Goal: Task Accomplishment & Management: Manage account settings

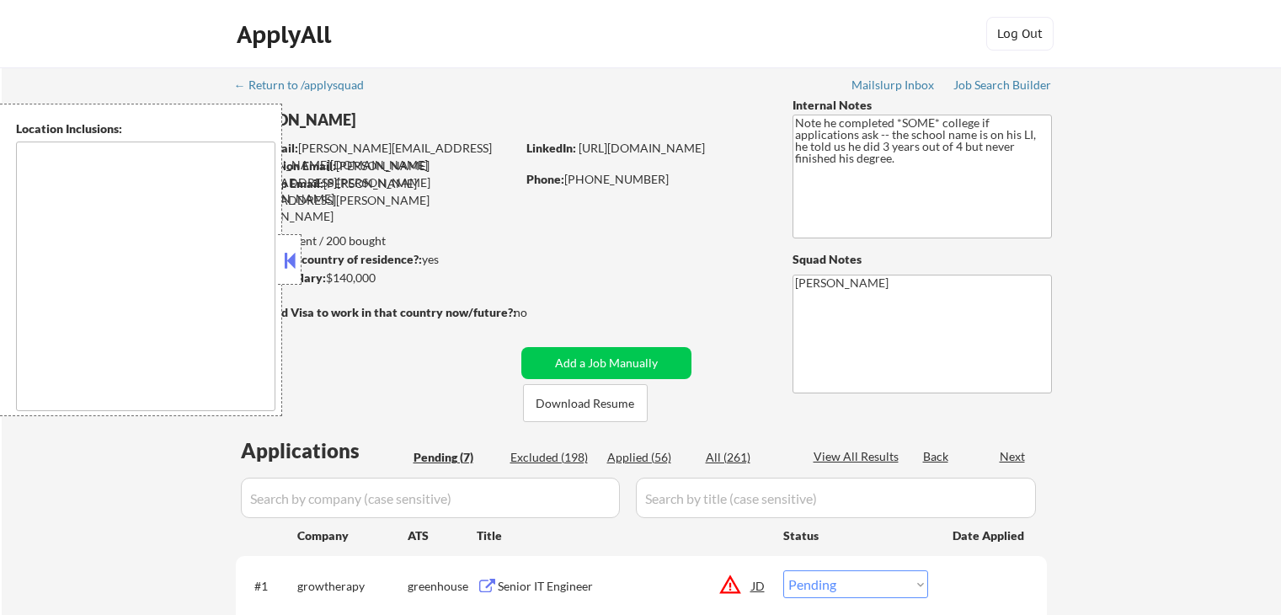
select select ""pending""
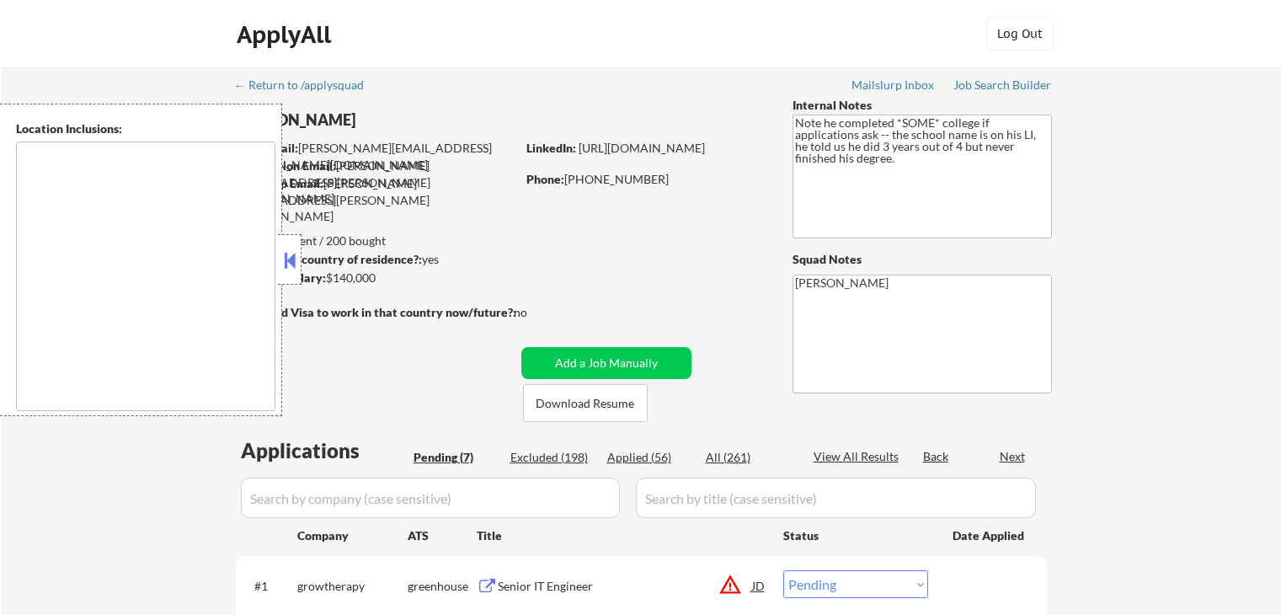
select select ""pending""
type textarea "remote"
click at [289, 262] on button at bounding box center [290, 260] width 19 height 25
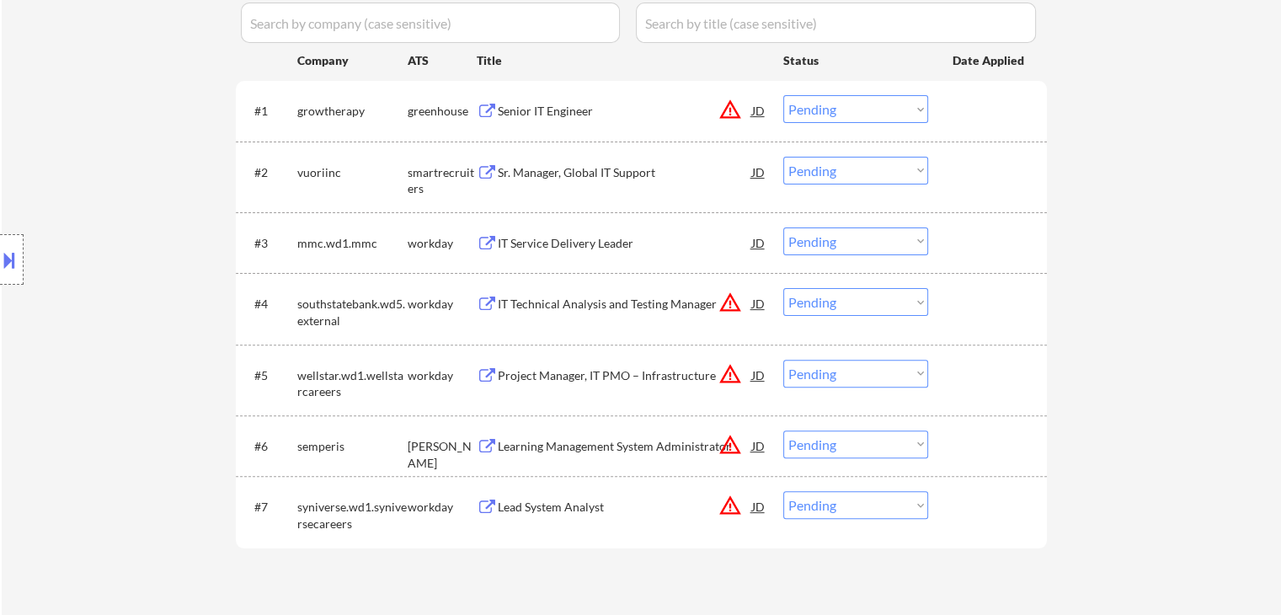
scroll to position [337, 0]
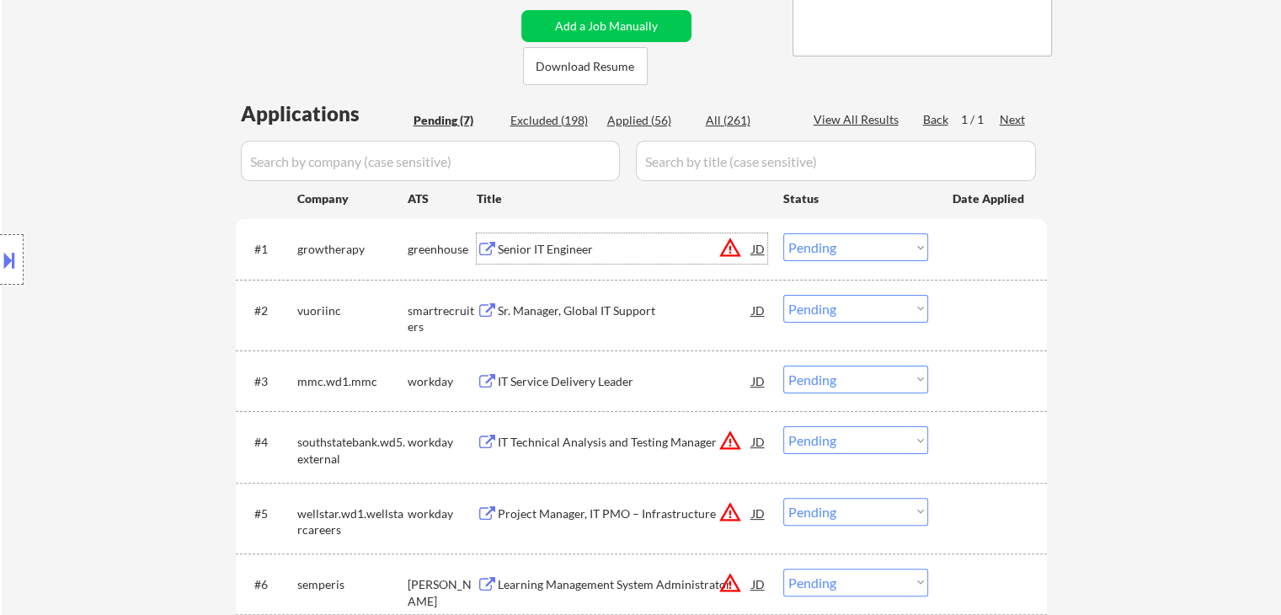
click at [558, 250] on div "Senior IT Engineer" at bounding box center [625, 249] width 254 height 17
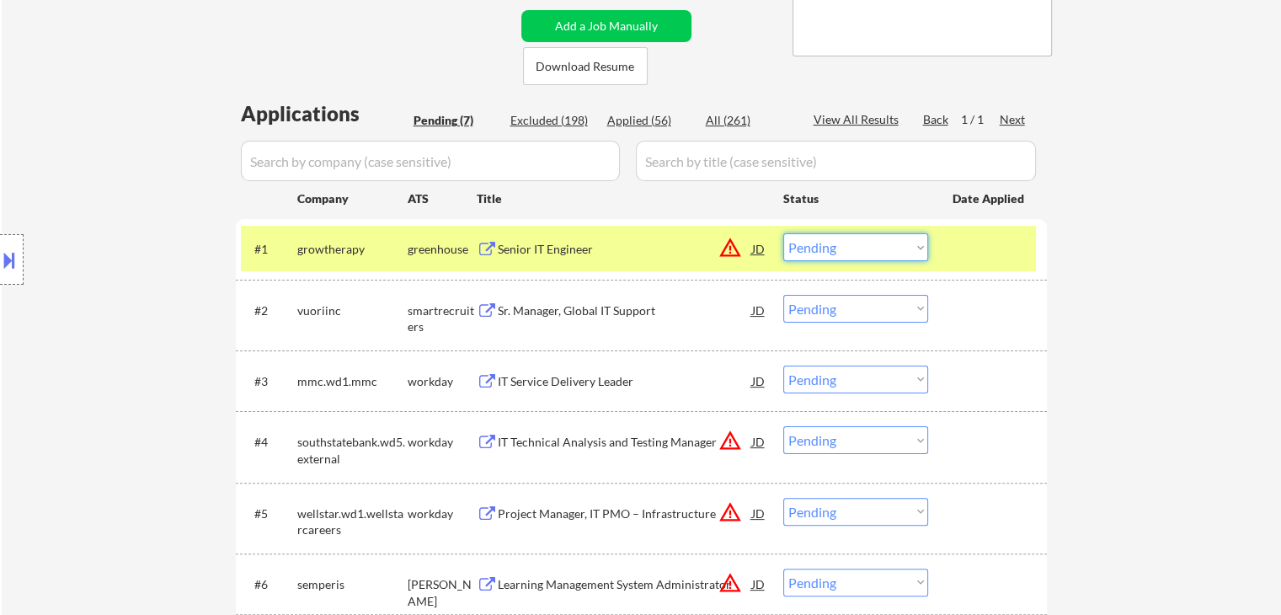
drag, startPoint x: 810, startPoint y: 245, endPoint x: 810, endPoint y: 258, distance: 12.7
click at [810, 245] on select "Choose an option... Pending Applied Excluded (Questions) Excluded (Expired) Exc…" at bounding box center [855, 247] width 145 height 28
click at [783, 233] on select "Choose an option... Pending Applied Excluded (Questions) Excluded (Expired) Exc…" at bounding box center [855, 247] width 145 height 28
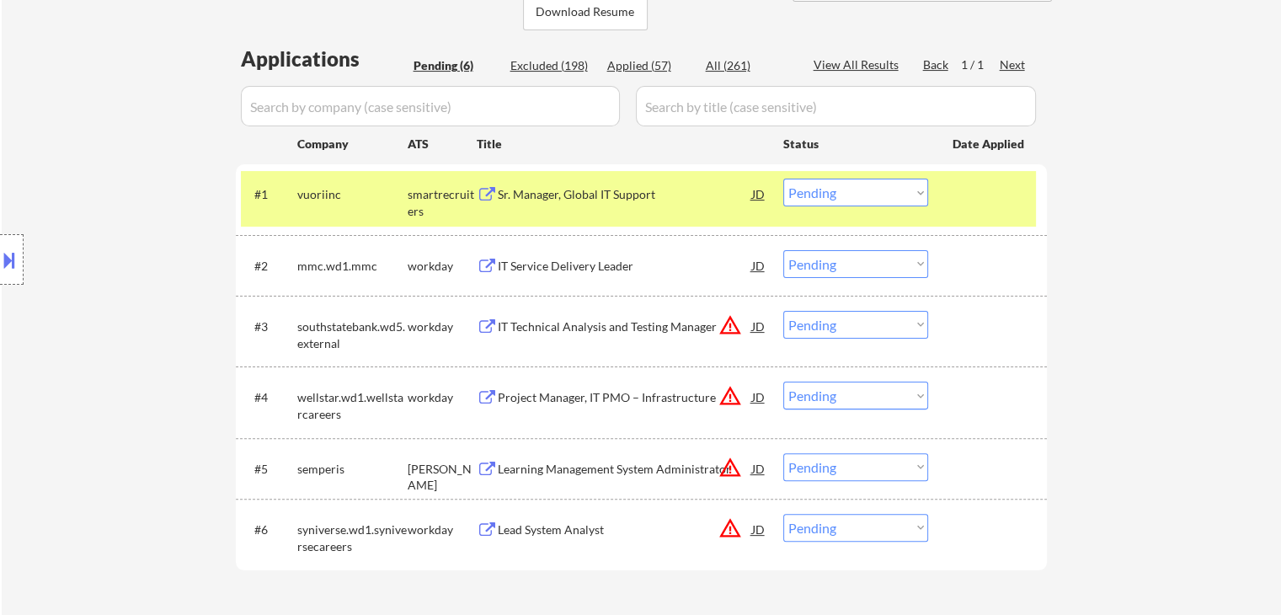
scroll to position [421, 0]
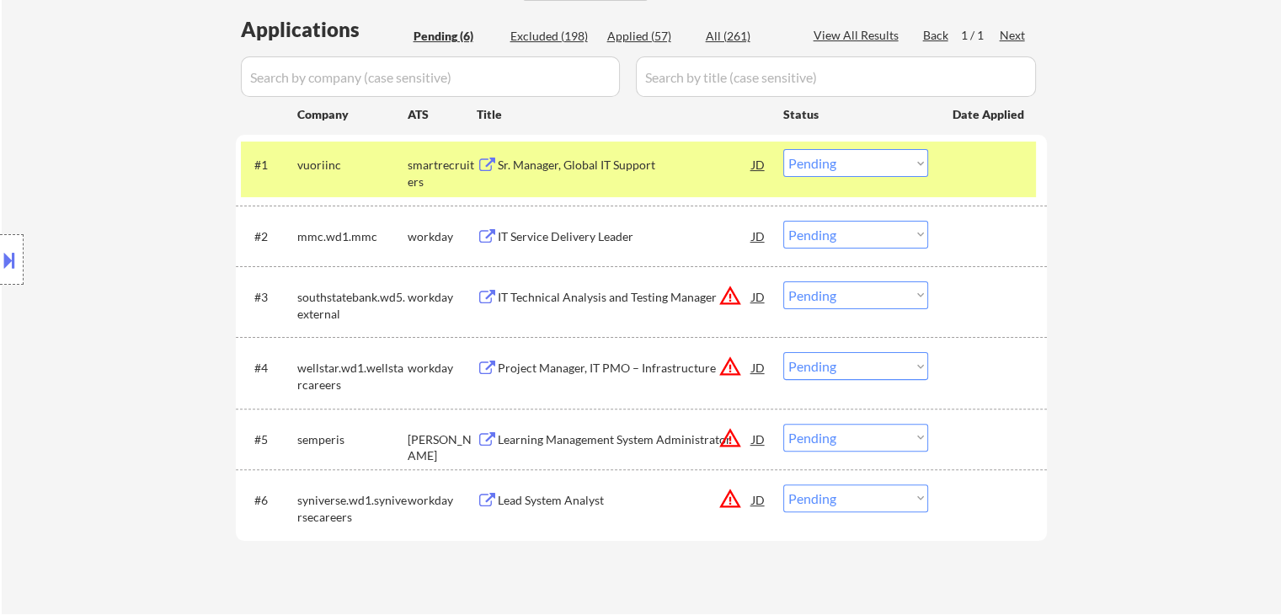
click at [592, 157] on div "Sr. Manager, Global IT Support" at bounding box center [625, 165] width 254 height 17
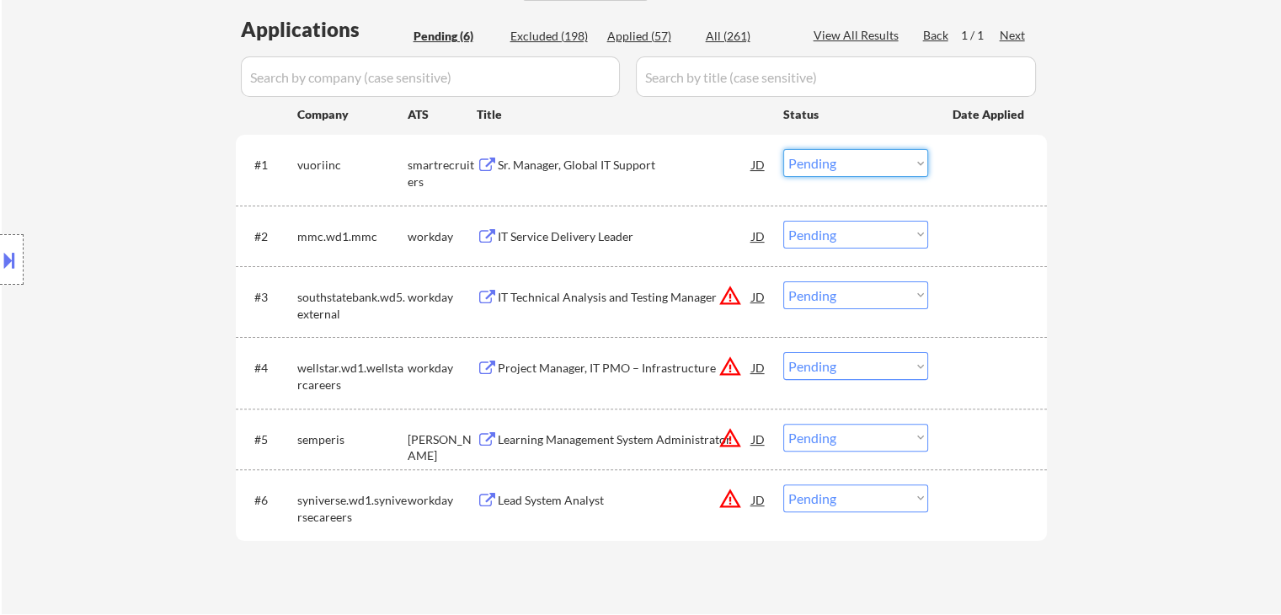
click at [817, 152] on select "Choose an option... Pending Applied Excluded (Questions) Excluded (Expired) Exc…" at bounding box center [855, 163] width 145 height 28
click at [783, 149] on select "Choose an option... Pending Applied Excluded (Questions) Excluded (Expired) Exc…" at bounding box center [855, 163] width 145 height 28
select select ""pending""
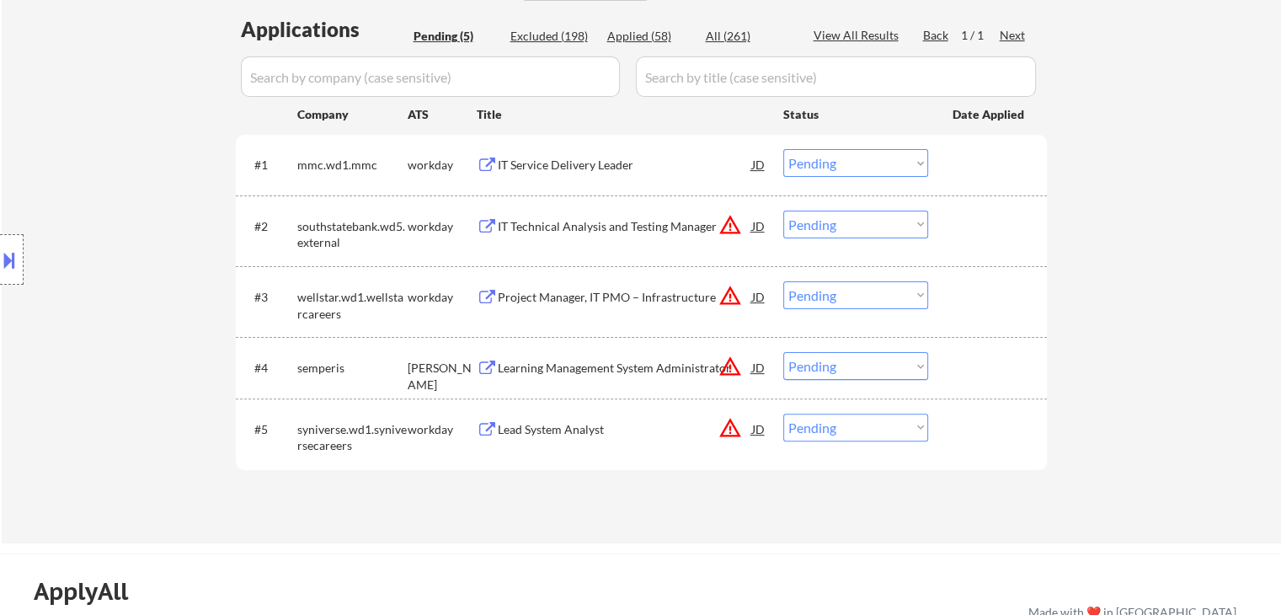
scroll to position [505, 0]
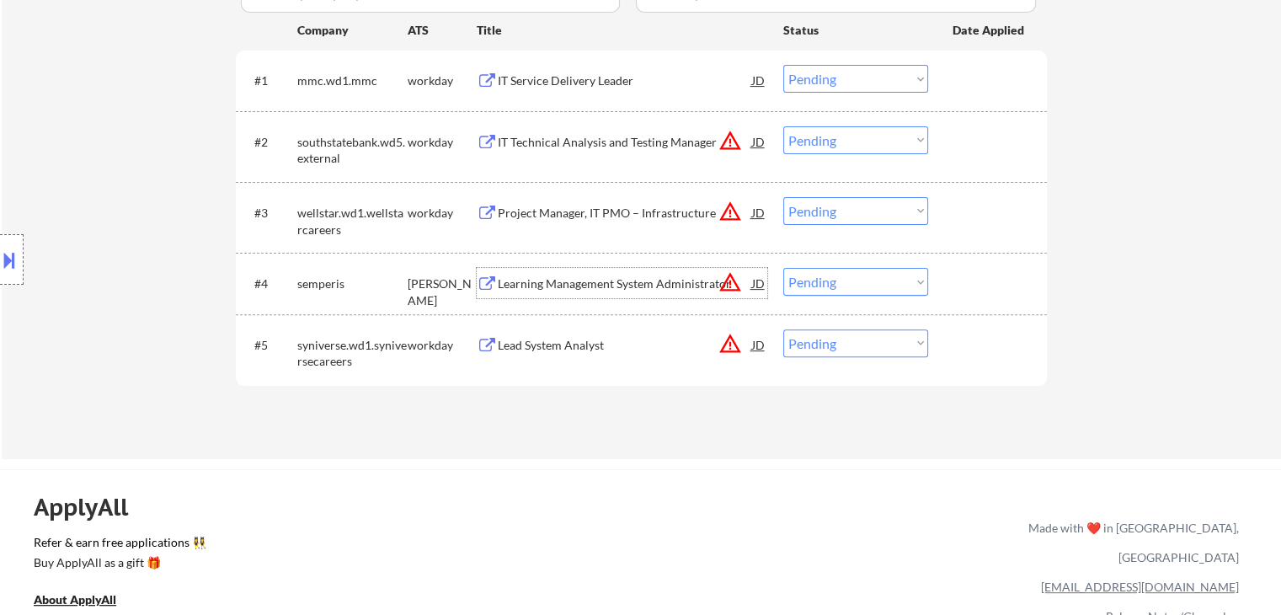
click at [580, 285] on div "Learning Management System Administrator" at bounding box center [625, 283] width 254 height 17
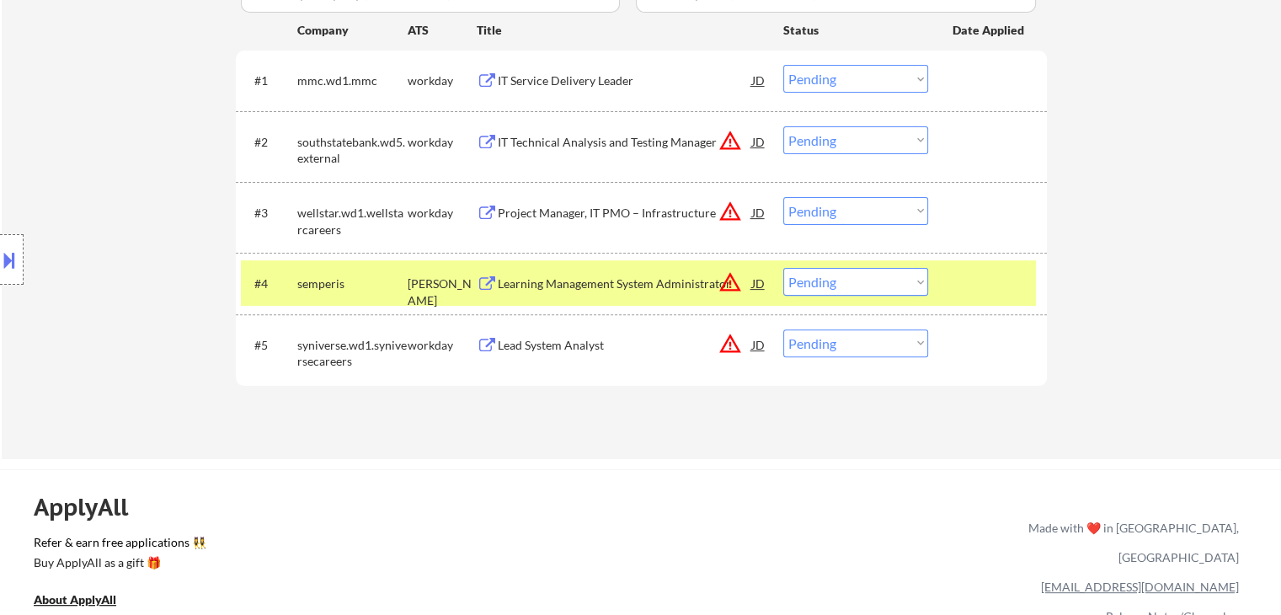
click at [0, 255] on button at bounding box center [9, 260] width 19 height 28
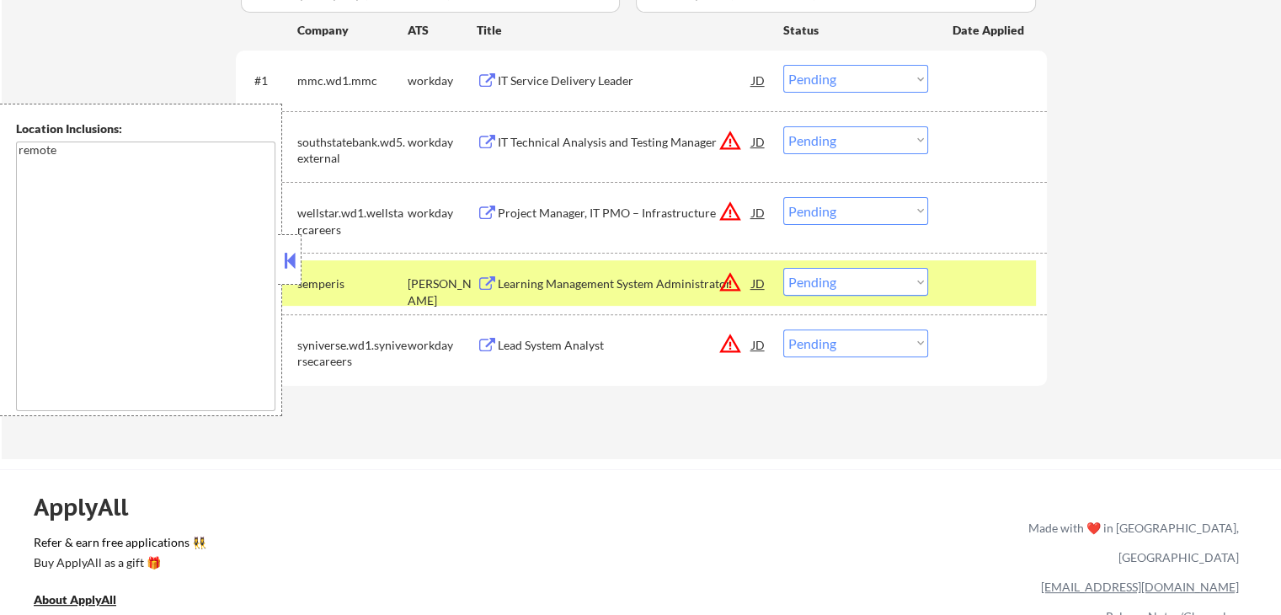
click at [286, 252] on button at bounding box center [290, 260] width 19 height 25
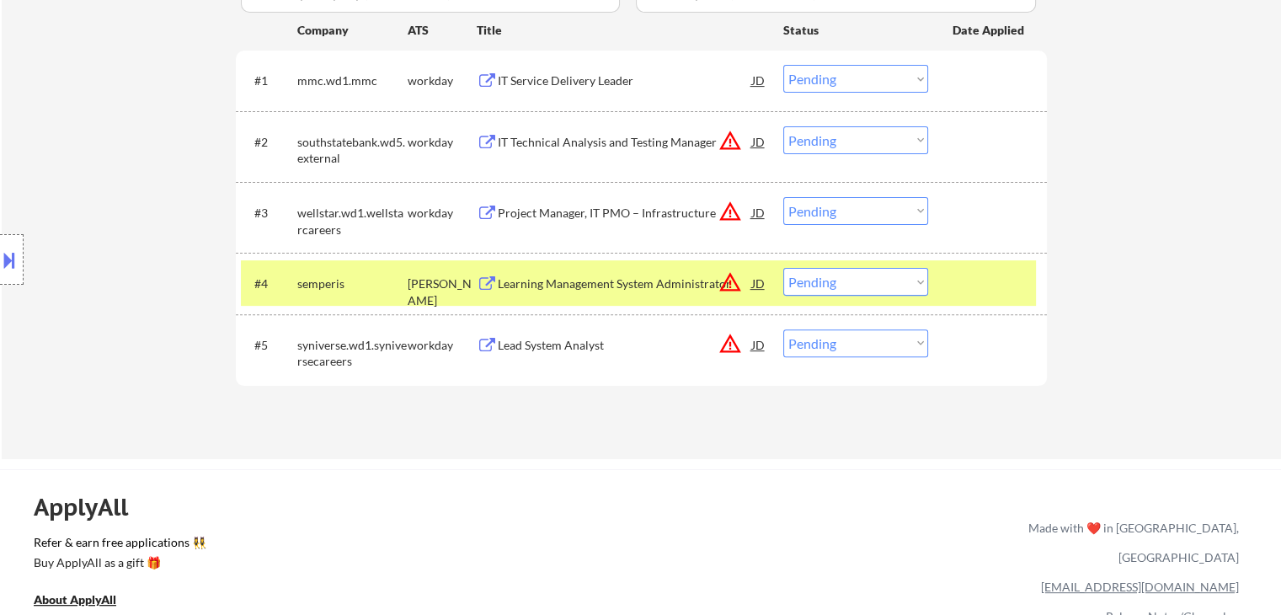
click at [816, 286] on select "Choose an option... Pending Applied Excluded (Questions) Excluded (Expired) Exc…" at bounding box center [855, 282] width 145 height 28
click at [783, 268] on select "Choose an option... Pending Applied Excluded (Questions) Excluded (Expired) Exc…" at bounding box center [855, 282] width 145 height 28
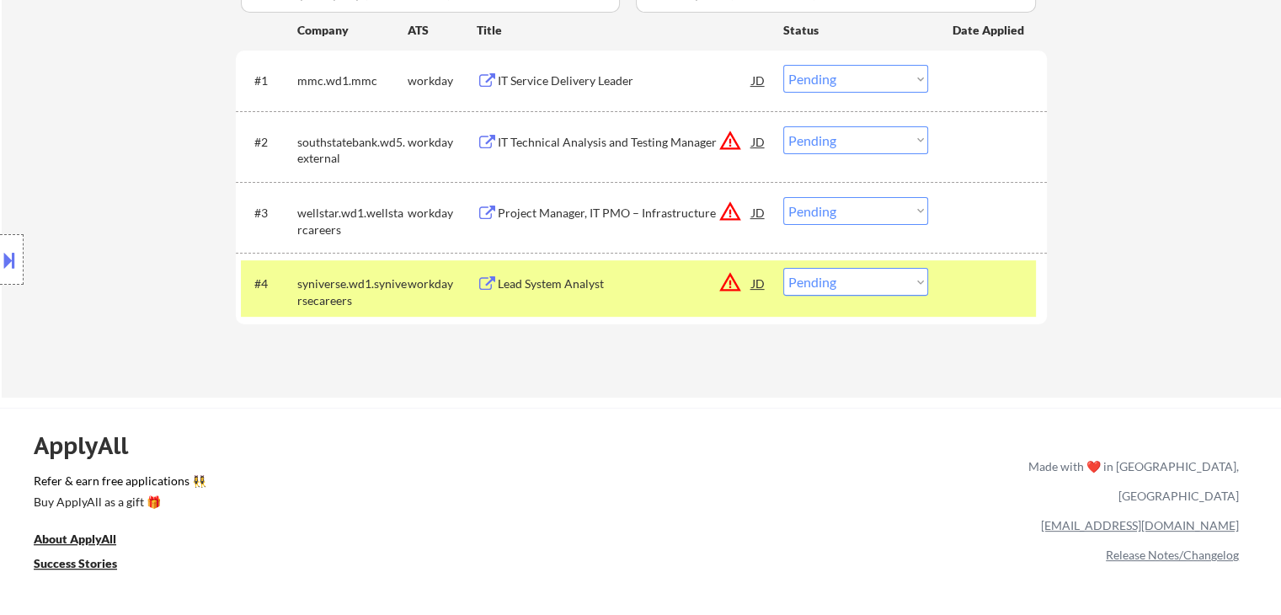
click at [581, 276] on div "Lead System Analyst" at bounding box center [625, 283] width 254 height 17
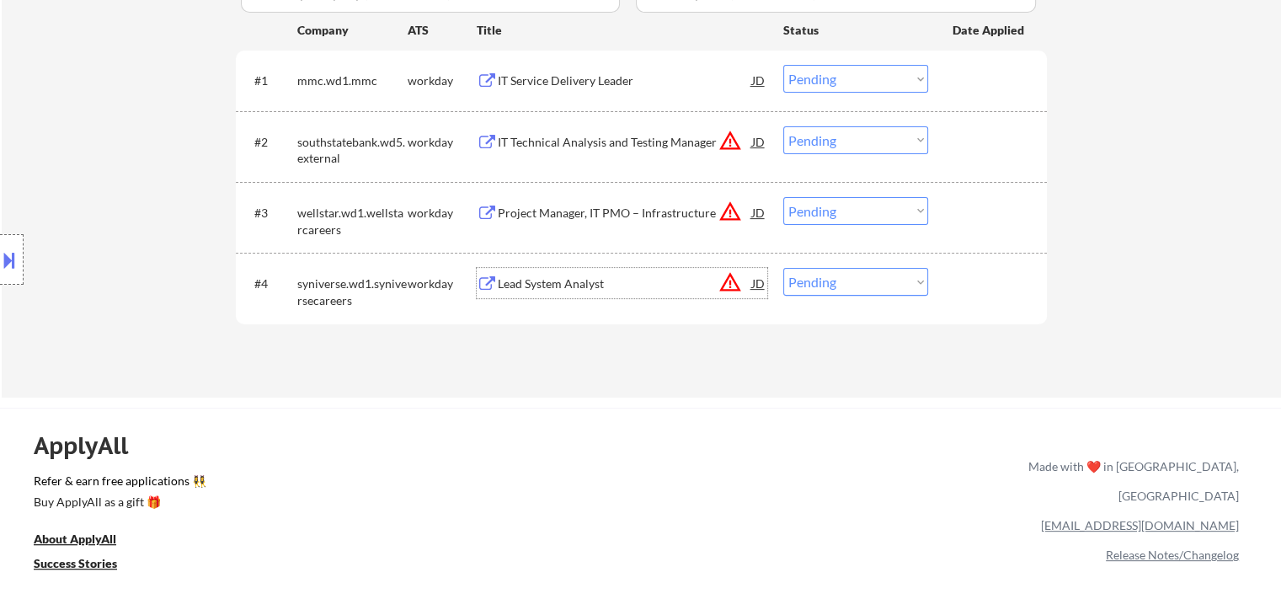
click at [6, 270] on button at bounding box center [9, 260] width 19 height 28
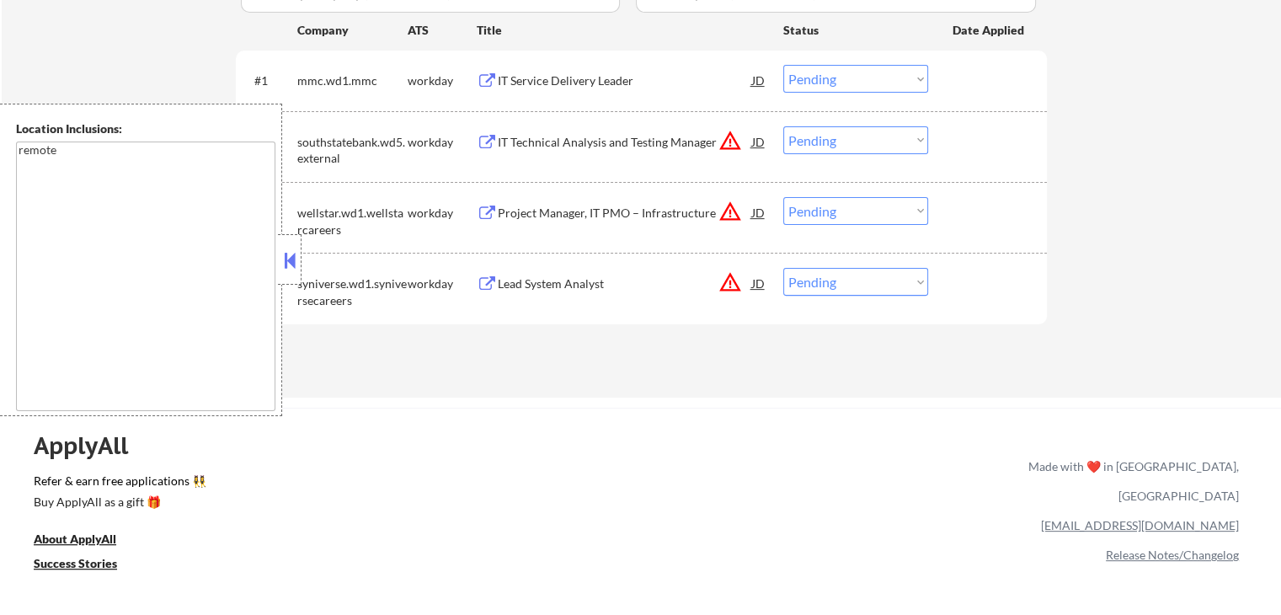
click at [293, 253] on button at bounding box center [290, 260] width 19 height 25
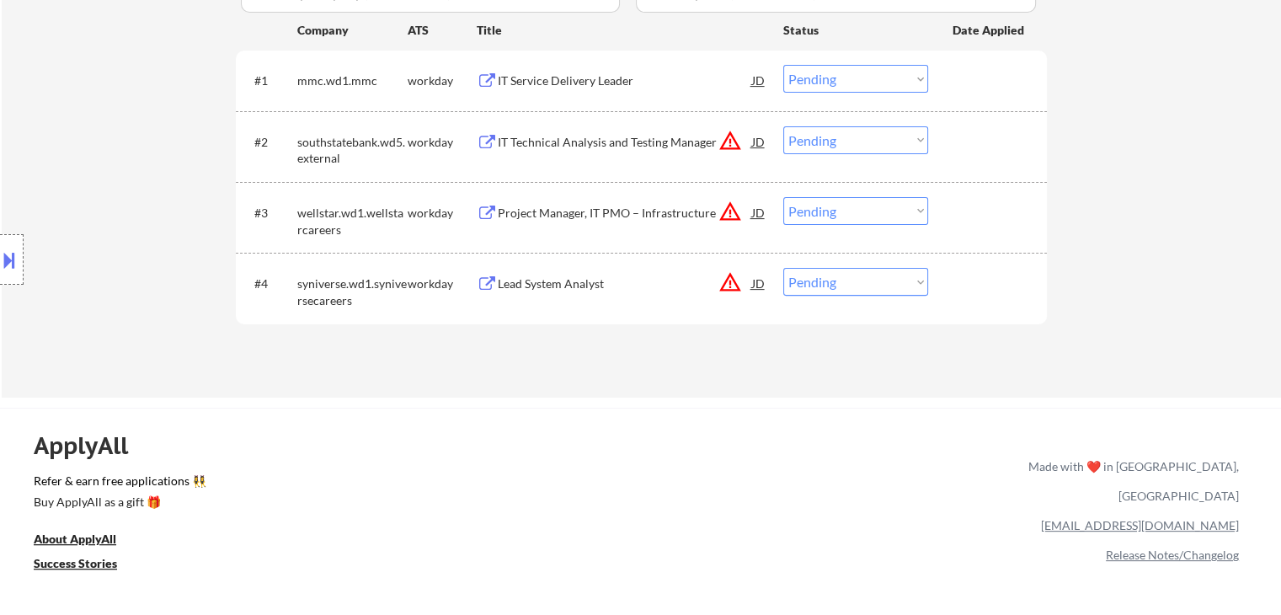
click at [826, 284] on select "Choose an option... Pending Applied Excluded (Questions) Excluded (Expired) Exc…" at bounding box center [855, 282] width 145 height 28
select select ""excluded__location_""
click at [783, 268] on select "Choose an option... Pending Applied Excluded (Questions) Excluded (Expired) Exc…" at bounding box center [855, 282] width 145 height 28
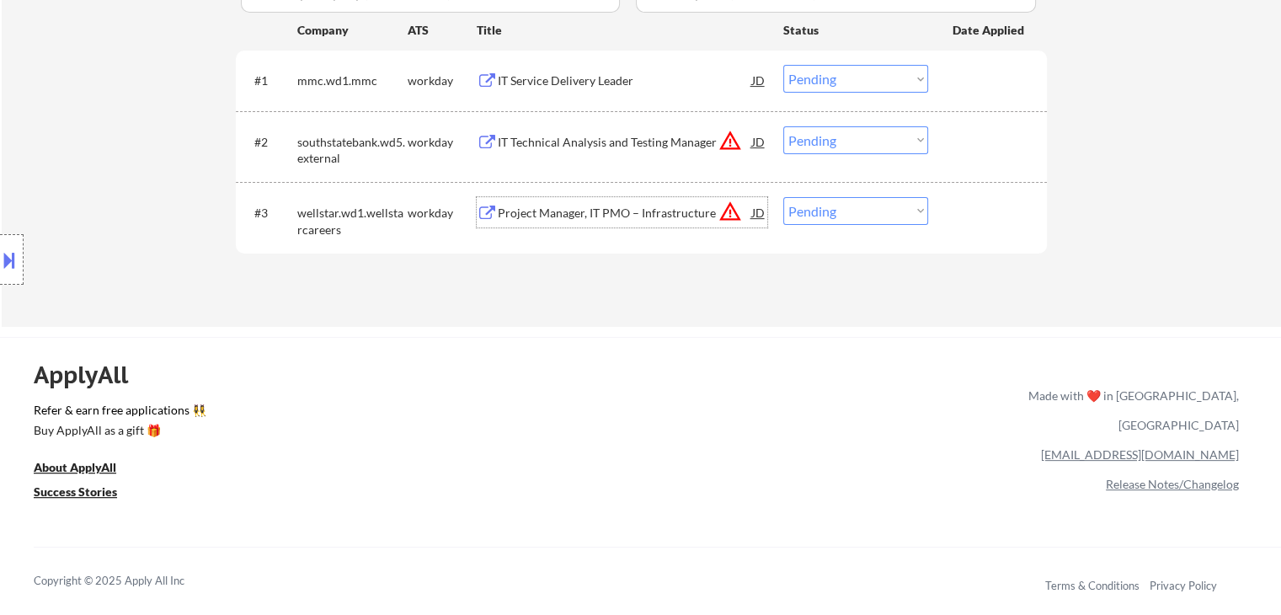
click at [581, 211] on div "Project Manager, IT PMO – Infrastructure" at bounding box center [625, 213] width 254 height 17
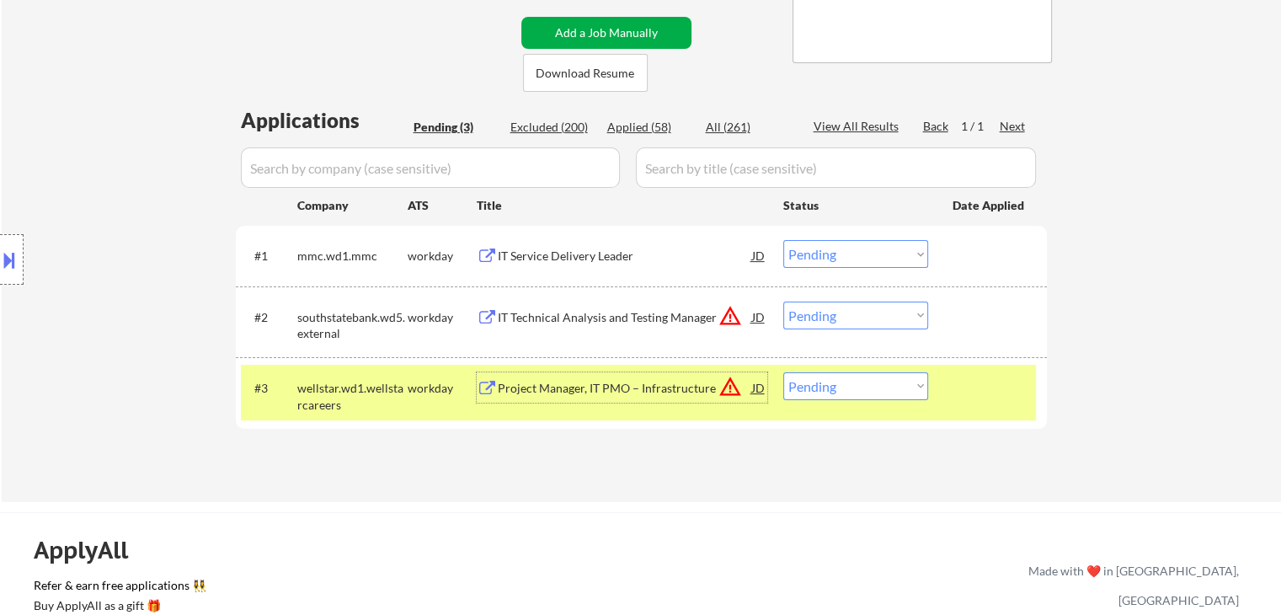
scroll to position [337, 0]
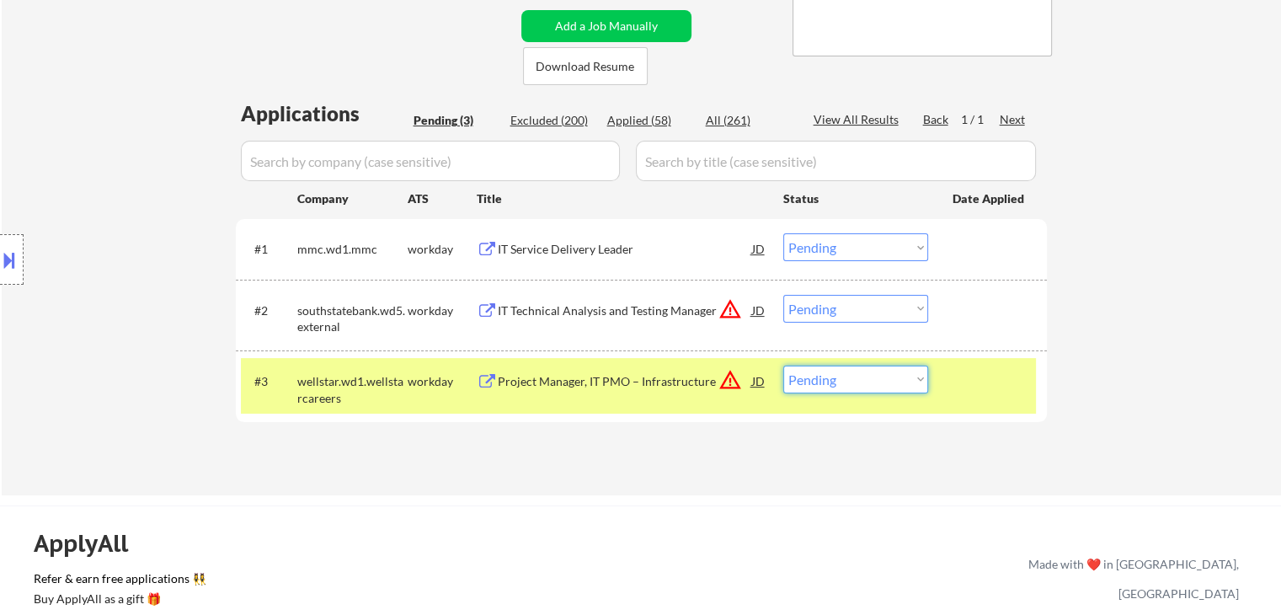
click at [838, 385] on select "Choose an option... Pending Applied Excluded (Questions) Excluded (Expired) Exc…" at bounding box center [855, 380] width 145 height 28
select select ""excluded__location_""
click at [783, 366] on select "Choose an option... Pending Applied Excluded (Questions) Excluded (Expired) Exc…" at bounding box center [855, 380] width 145 height 28
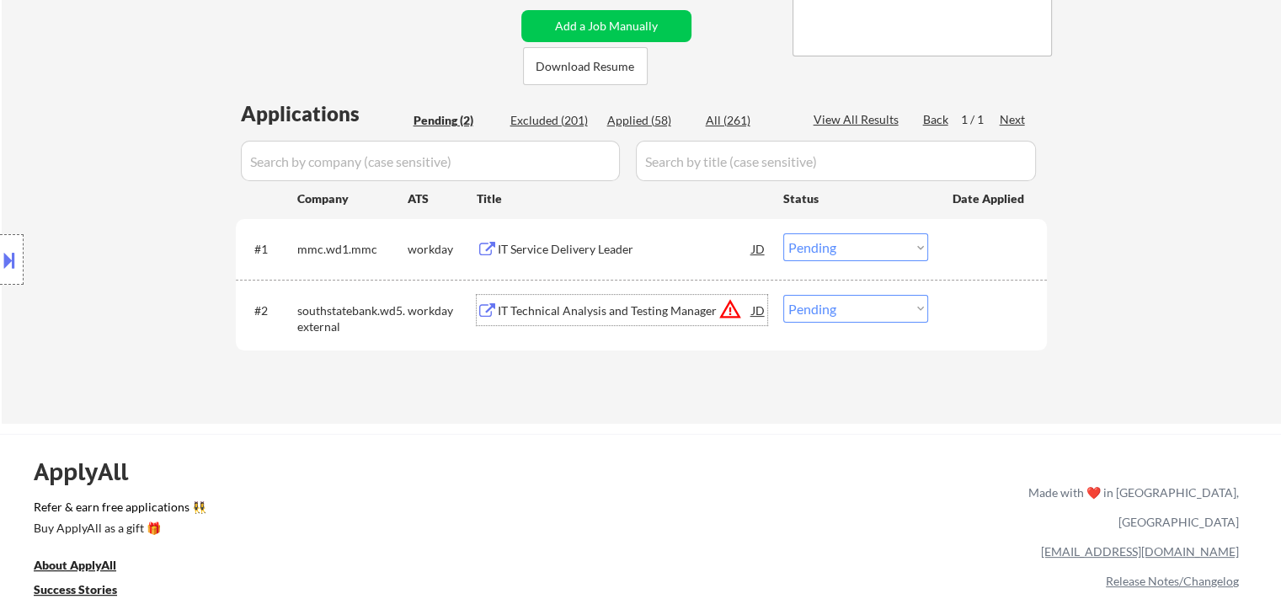
click at [549, 309] on div "IT Technical Analysis and Testing Manager" at bounding box center [625, 310] width 254 height 17
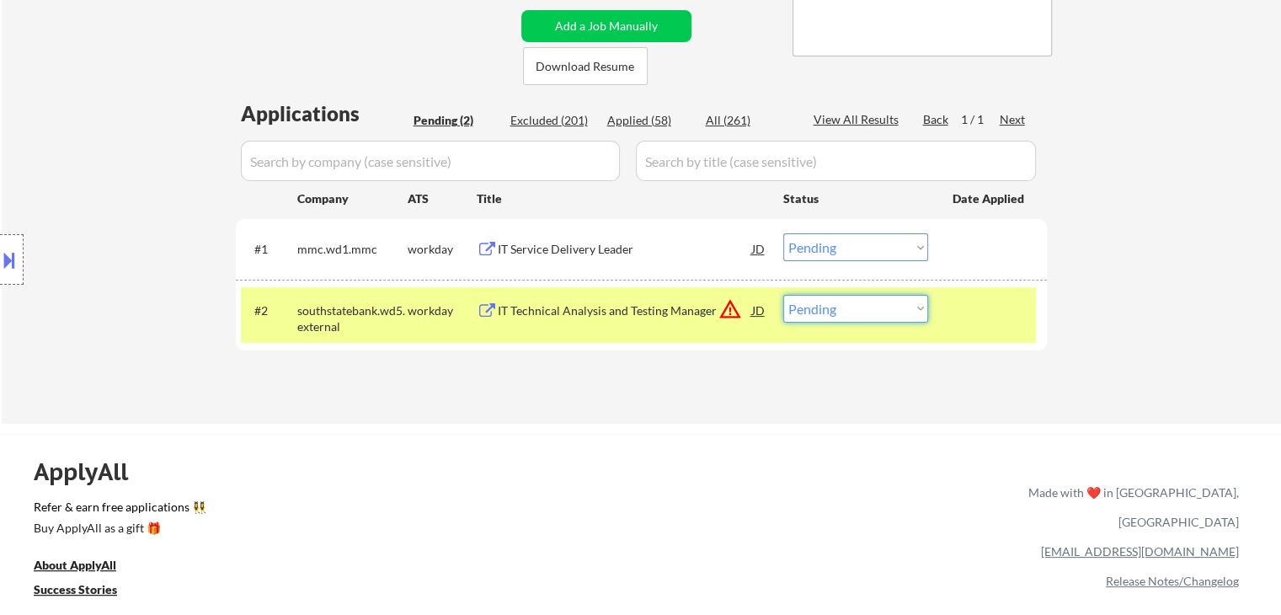
click at [840, 307] on select "Choose an option... Pending Applied Excluded (Questions) Excluded (Expired) Exc…" at bounding box center [855, 309] width 145 height 28
select select ""excluded__location_""
click at [783, 295] on select "Choose an option... Pending Applied Excluded (Questions) Excluded (Expired) Exc…" at bounding box center [855, 309] width 145 height 28
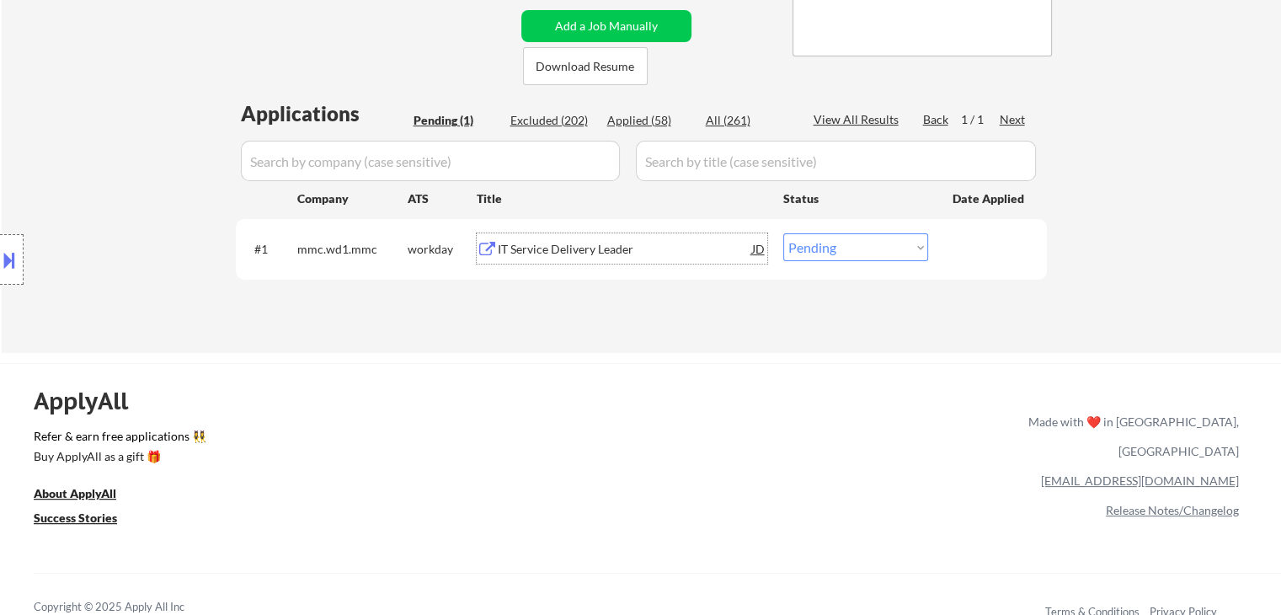
click at [532, 243] on div "IT Service Delivery Leader" at bounding box center [625, 249] width 254 height 17
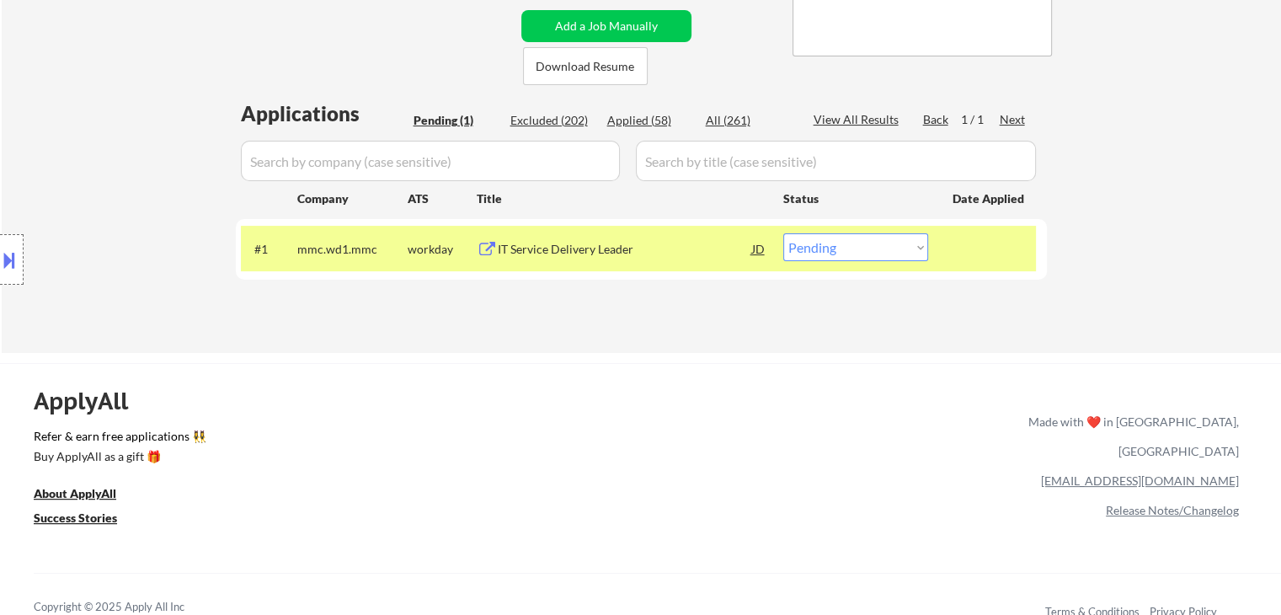
click at [834, 213] on div "Applications Pending (1) Excluded (202) Applied (58) All (261) View All Results…" at bounding box center [641, 209] width 811 height 221
click at [843, 250] on select "Choose an option... Pending Applied Excluded (Questions) Excluded (Expired) Exc…" at bounding box center [855, 247] width 145 height 28
select select ""excluded__location_""
click at [783, 233] on select "Choose an option... Pending Applied Excluded (Questions) Excluded (Expired) Exc…" at bounding box center [855, 247] width 145 height 28
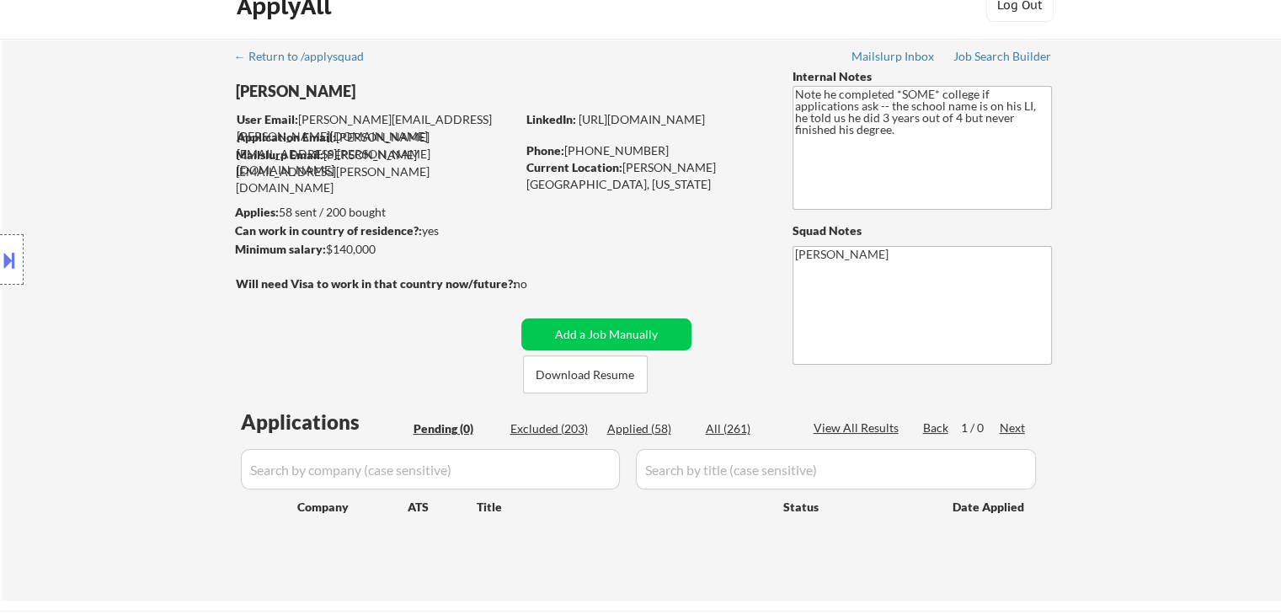
scroll to position [0, 0]
